Goal: Task Accomplishment & Management: Manage account settings

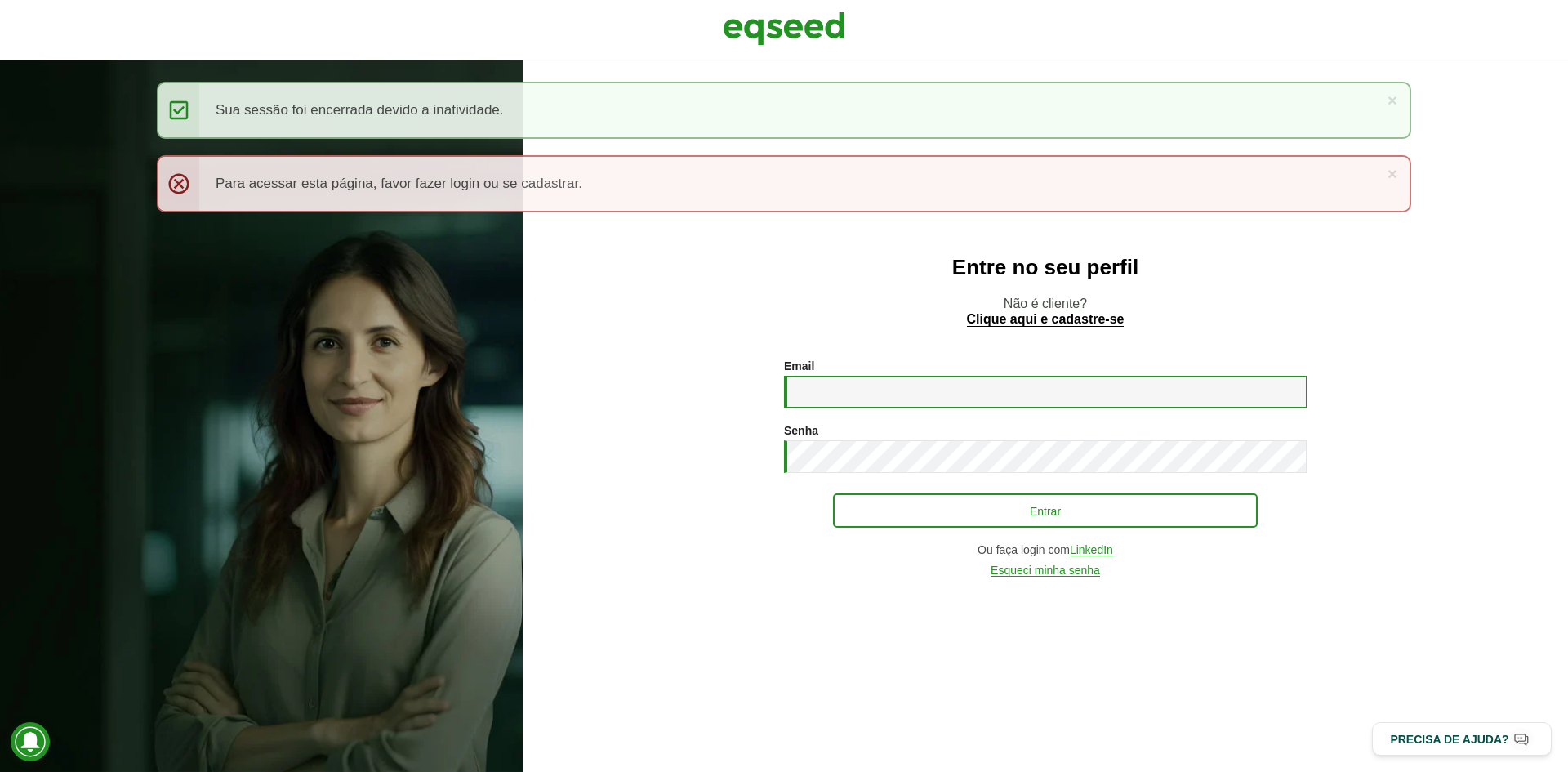
type input "**********"
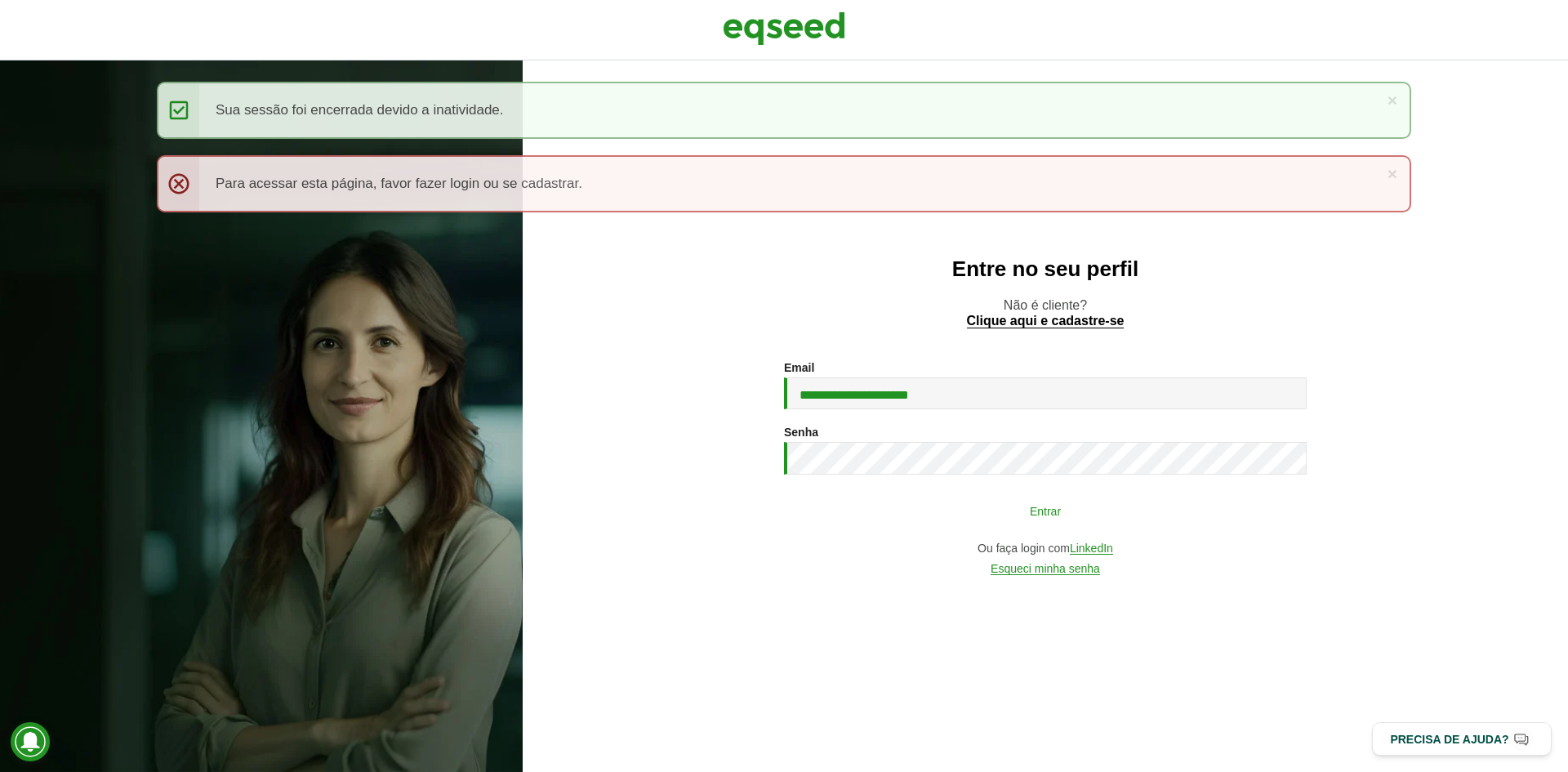
click at [1030, 514] on button "Entrar" at bounding box center [1045, 510] width 424 height 31
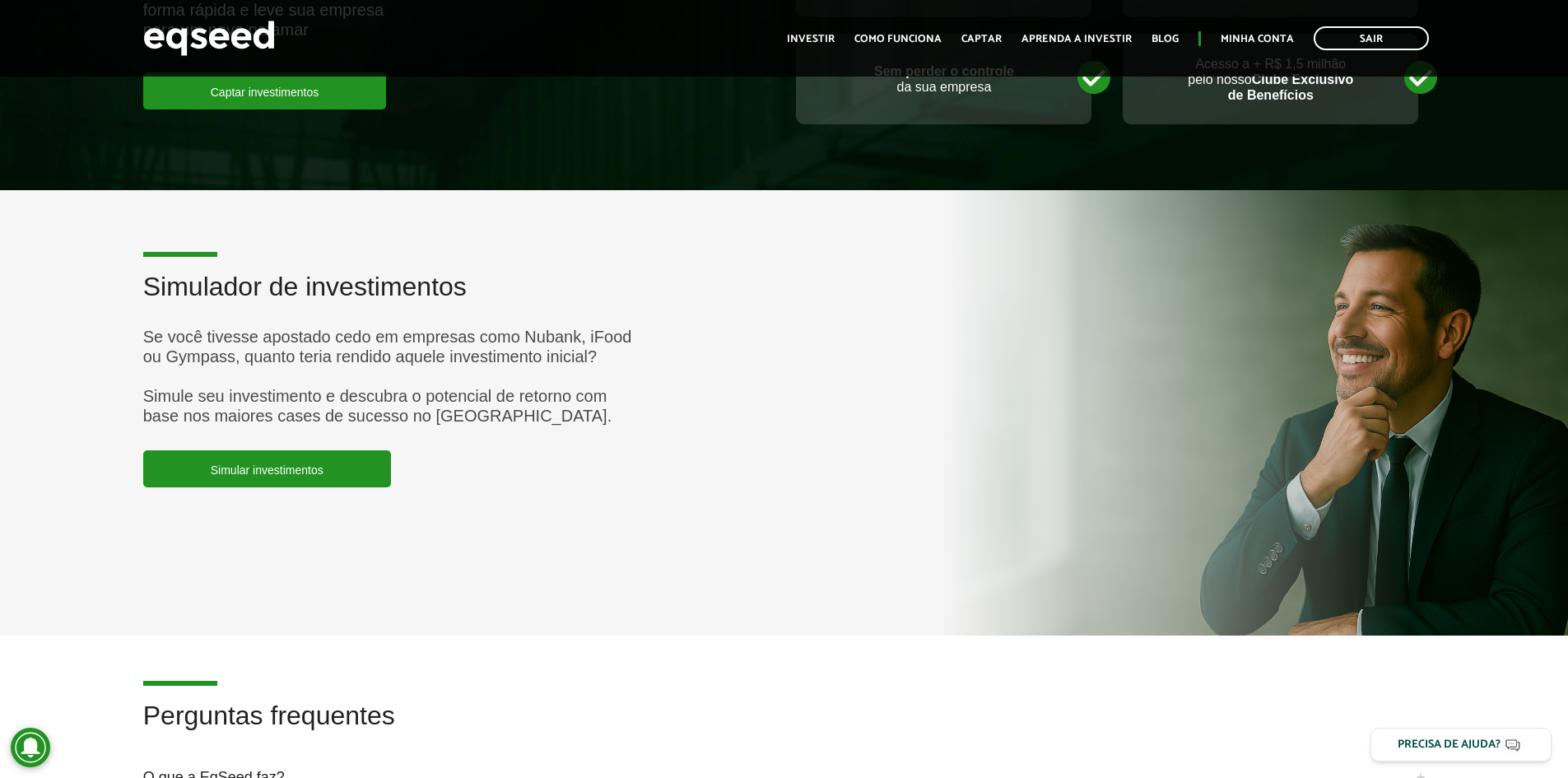
scroll to position [3810, 0]
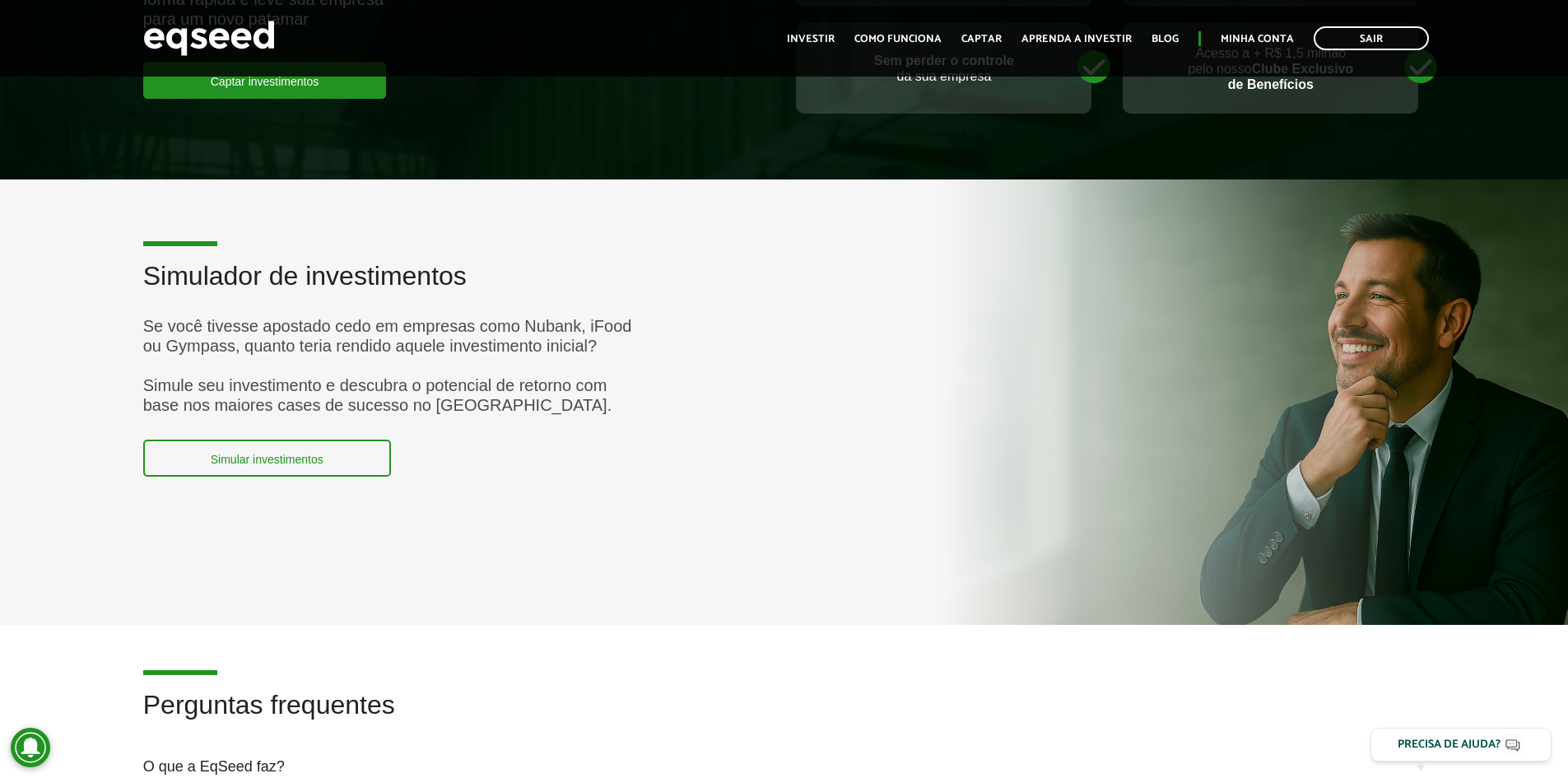
click at [236, 439] on link "Simular investimentos" at bounding box center [267, 458] width 248 height 37
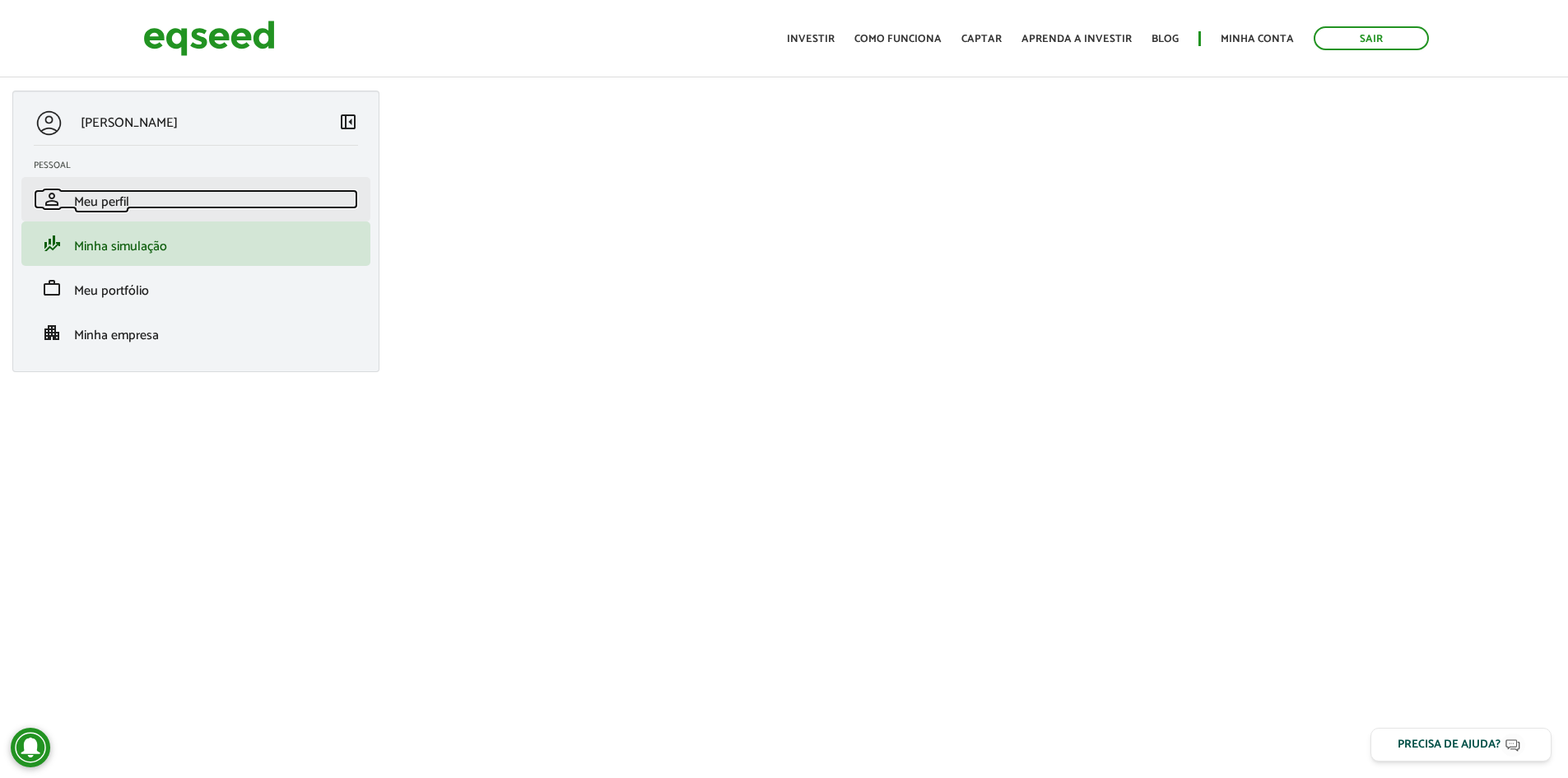
click at [113, 196] on span "Meu perfil" at bounding box center [101, 202] width 55 height 23
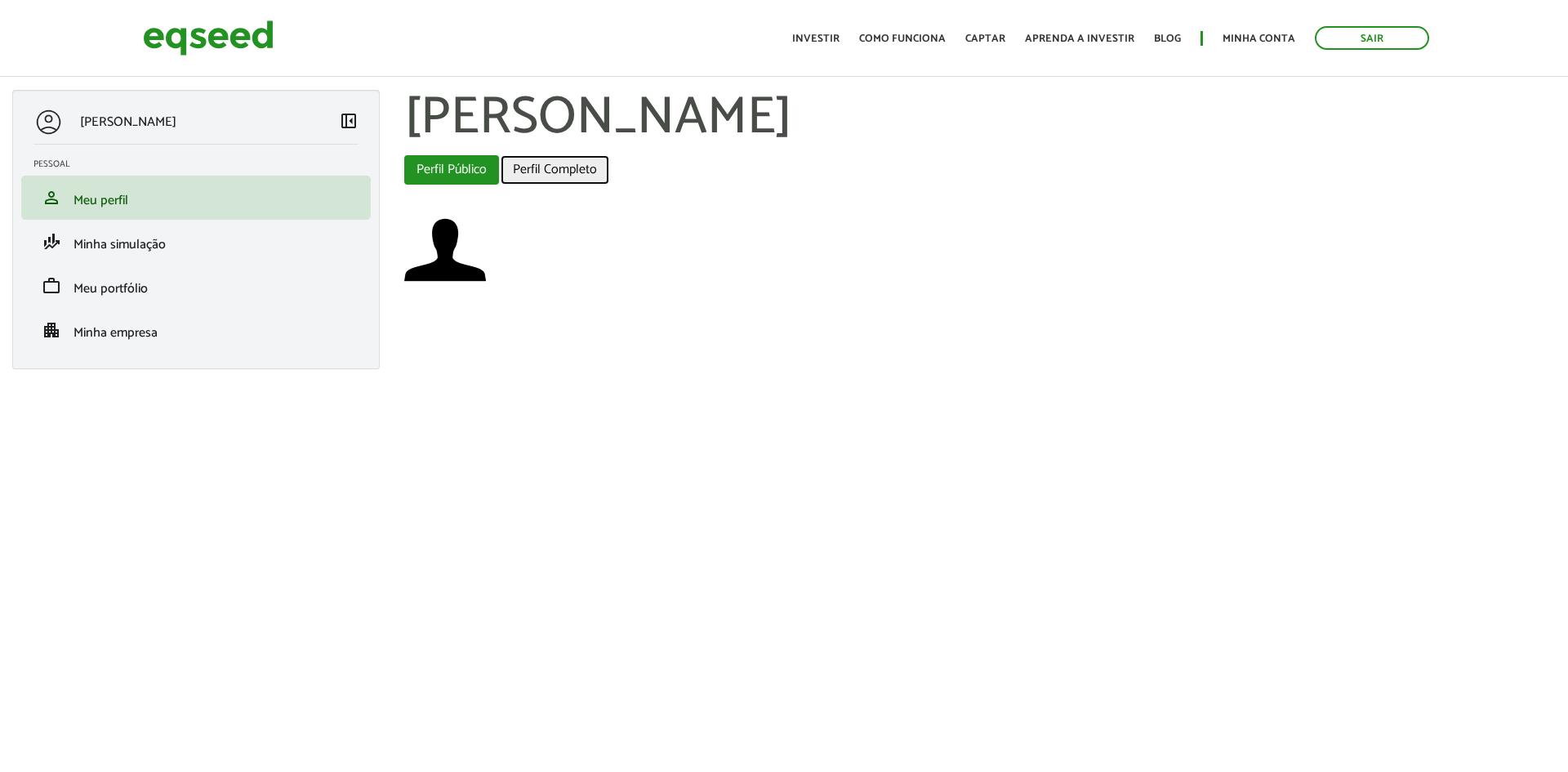
click at [556, 172] on link "Perfil Completo" at bounding box center [554, 170] width 109 height 29
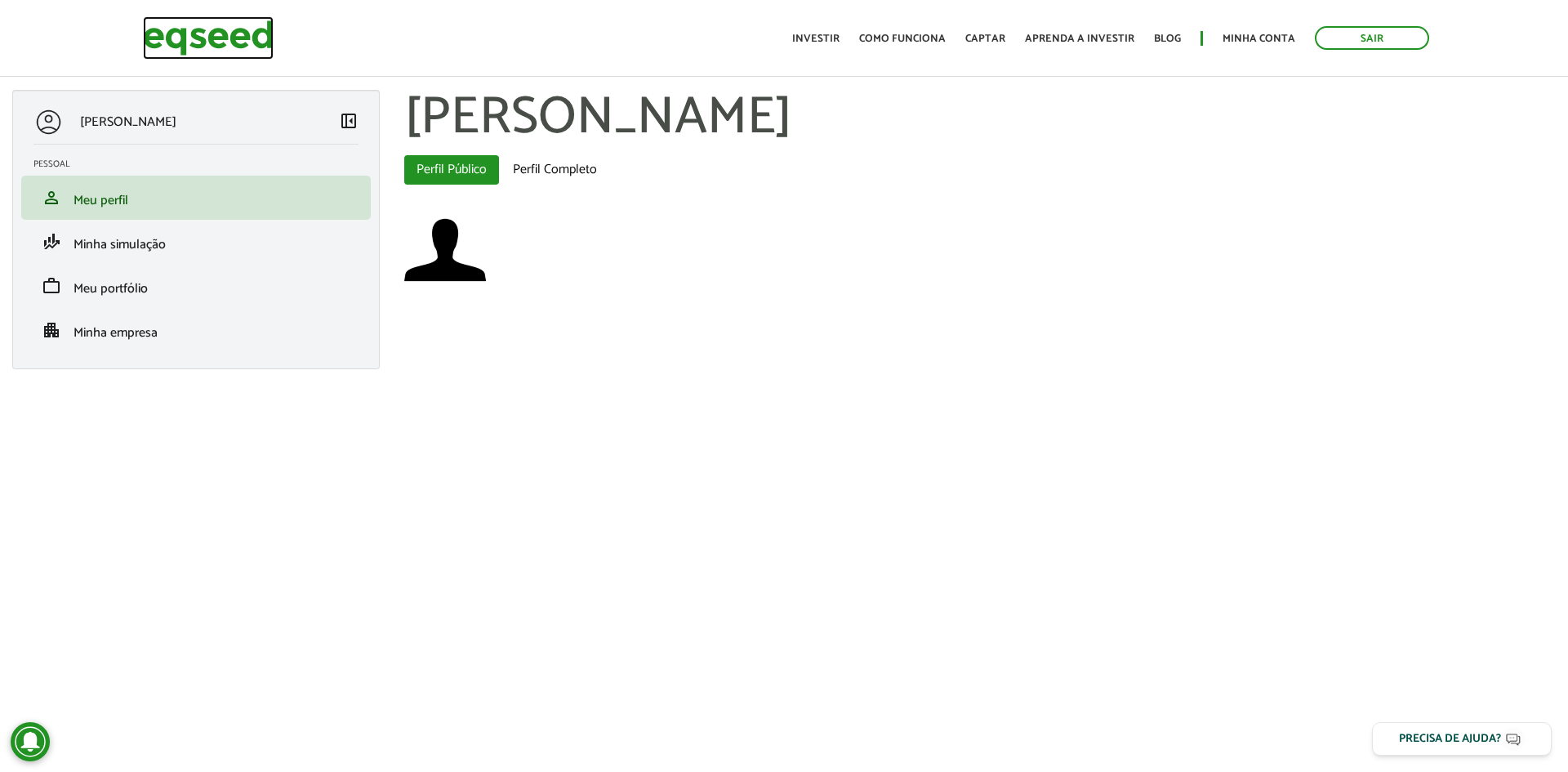
click at [216, 26] on img at bounding box center [208, 38] width 131 height 43
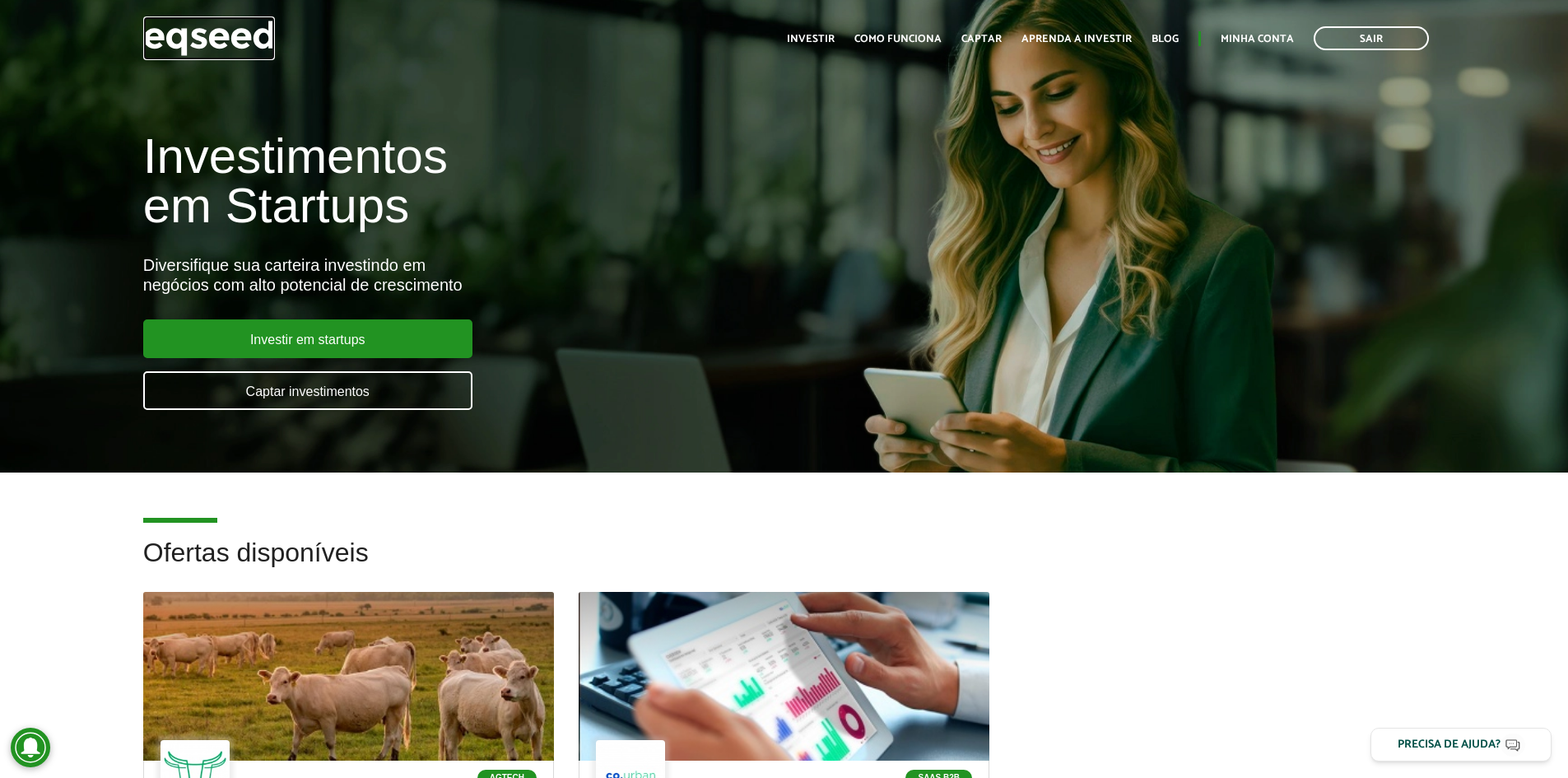
click at [196, 40] on img at bounding box center [209, 38] width 132 height 43
